Goal: Subscribe to service/newsletter

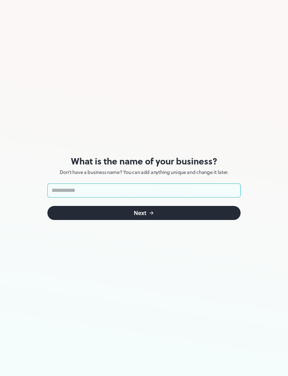
click at [220, 188] on input "text" at bounding box center [143, 190] width 193 height 14
click at [62, 188] on input "text" at bounding box center [143, 190] width 193 height 14
click at [68, 193] on input "**********" at bounding box center [143, 190] width 193 height 14
click at [103, 195] on input "**********" at bounding box center [143, 190] width 193 height 14
type input "**********"
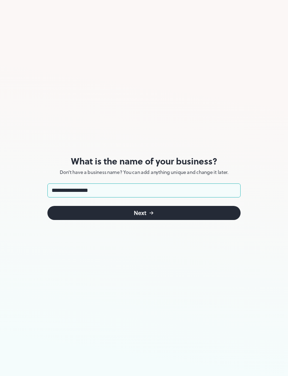
click at [93, 212] on button "Next" at bounding box center [143, 213] width 193 height 14
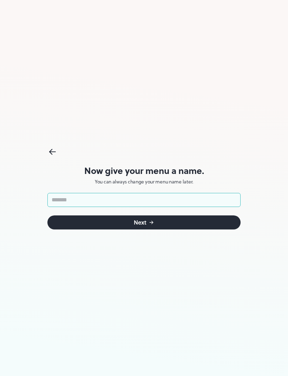
click at [58, 197] on input "text" at bounding box center [143, 200] width 193 height 14
type input "**********"
click at [67, 223] on button "Next" at bounding box center [143, 222] width 193 height 14
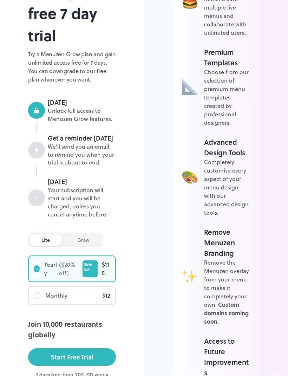
scroll to position [103, 0]
click at [80, 204] on div "Your subscription will start and you will be charged, unless you cancel anytime…" at bounding box center [82, 202] width 68 height 32
click at [81, 239] on div "grow" at bounding box center [83, 240] width 36 height 12
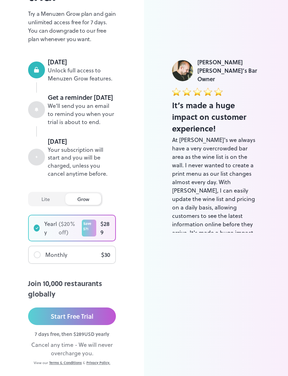
scroll to position [103, 0]
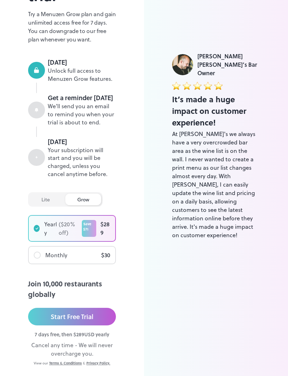
click at [39, 205] on div "lite" at bounding box center [46, 200] width 32 height 12
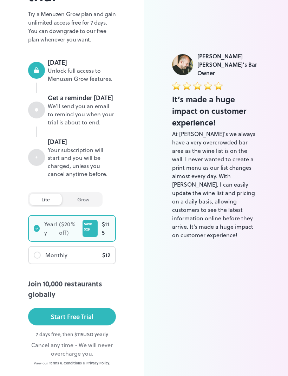
click at [41, 226] on div "Yearly ($ 20 % off)" at bounding box center [58, 228] width 49 height 17
click at [39, 203] on div "lite" at bounding box center [46, 200] width 32 height 12
click at [75, 205] on div "grow" at bounding box center [83, 200] width 36 height 12
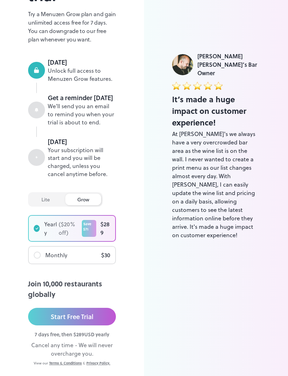
click at [42, 205] on div "lite" at bounding box center [46, 200] width 32 height 12
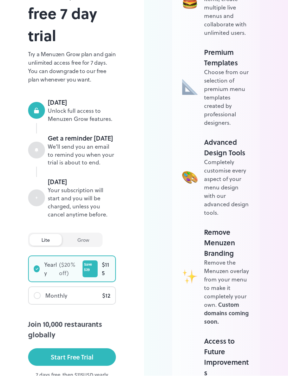
scroll to position [103, 0]
click at [44, 359] on button "Start Free Trial" at bounding box center [72, 357] width 88 height 18
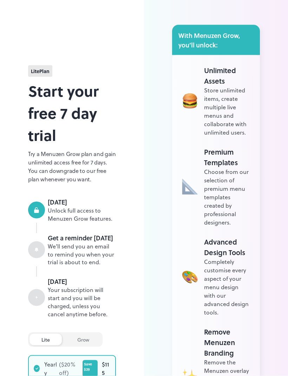
scroll to position [0, 0]
